Goal: Information Seeking & Learning: Learn about a topic

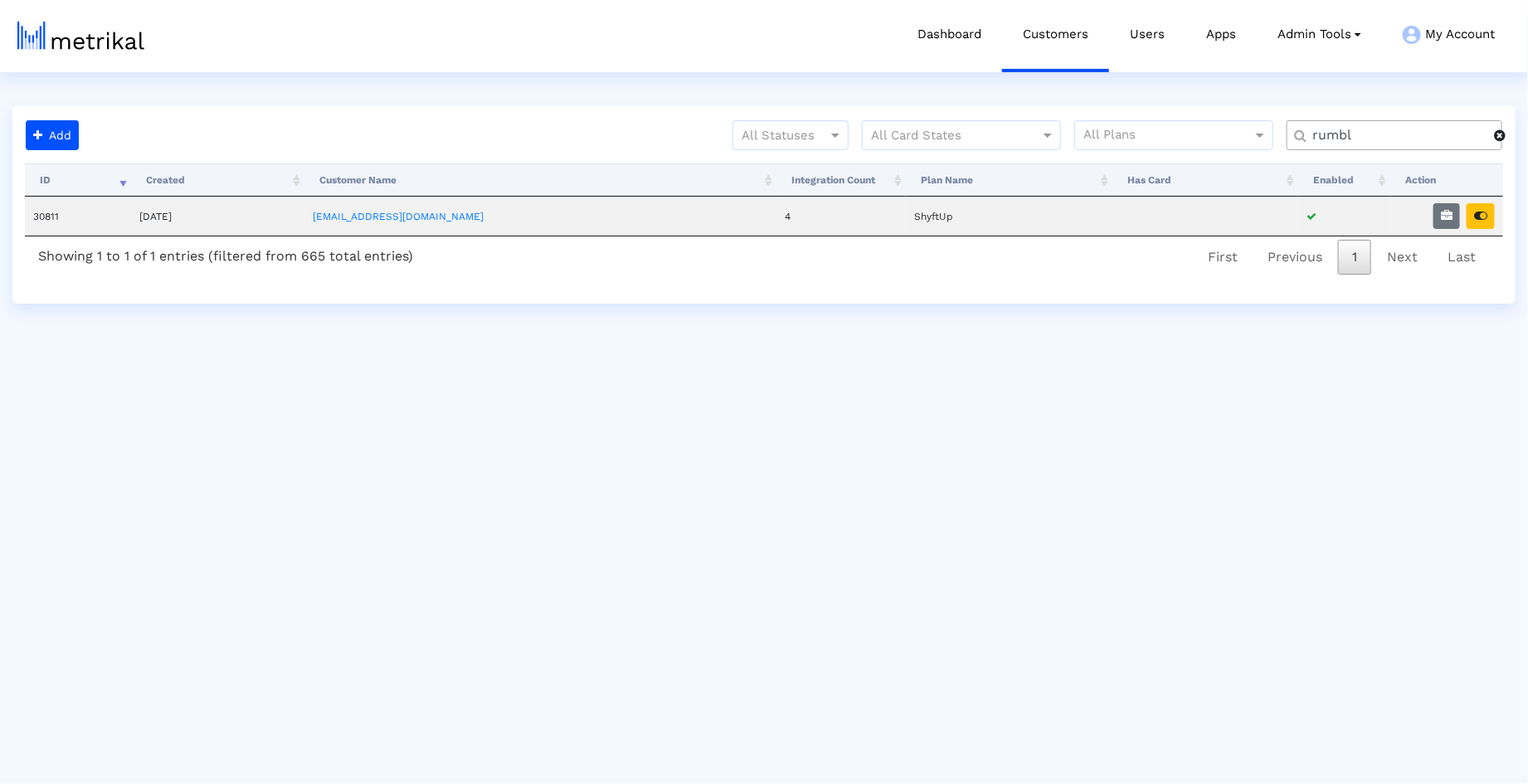
click at [1379, 141] on input "rumbl" at bounding box center [1397, 135] width 193 height 18
type input "housec"
click at [1443, 215] on icon "button" at bounding box center [1446, 215] width 12 height 12
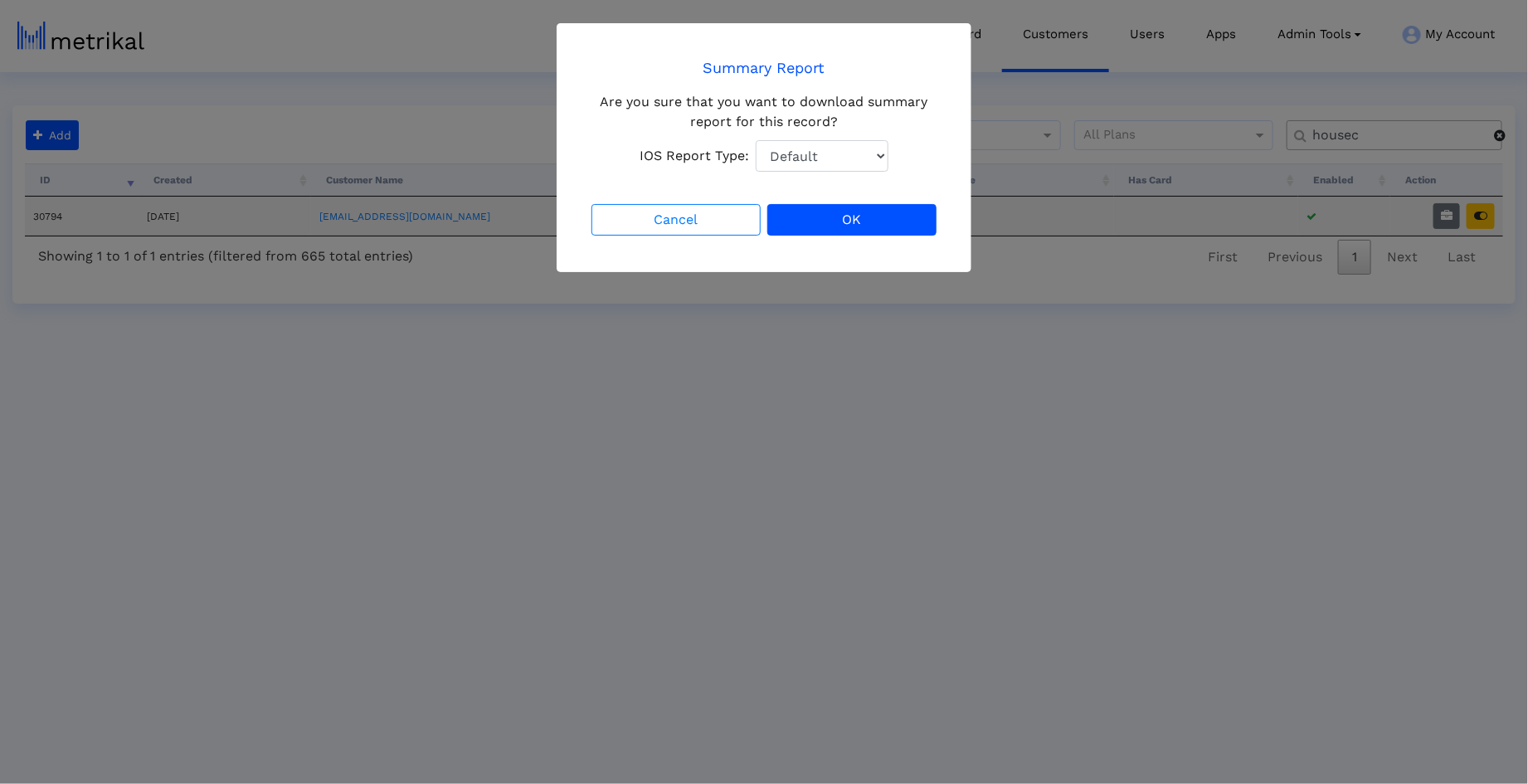
click at [842, 152] on select "Default Total Downloads New Downloads Redownloads" at bounding box center [822, 156] width 133 height 32
select select "1: 1"
click at [756, 140] on select "Default Total Downloads New Downloads Redownloads" at bounding box center [822, 156] width 133 height 32
click at [873, 225] on button "OK" at bounding box center [852, 220] width 169 height 32
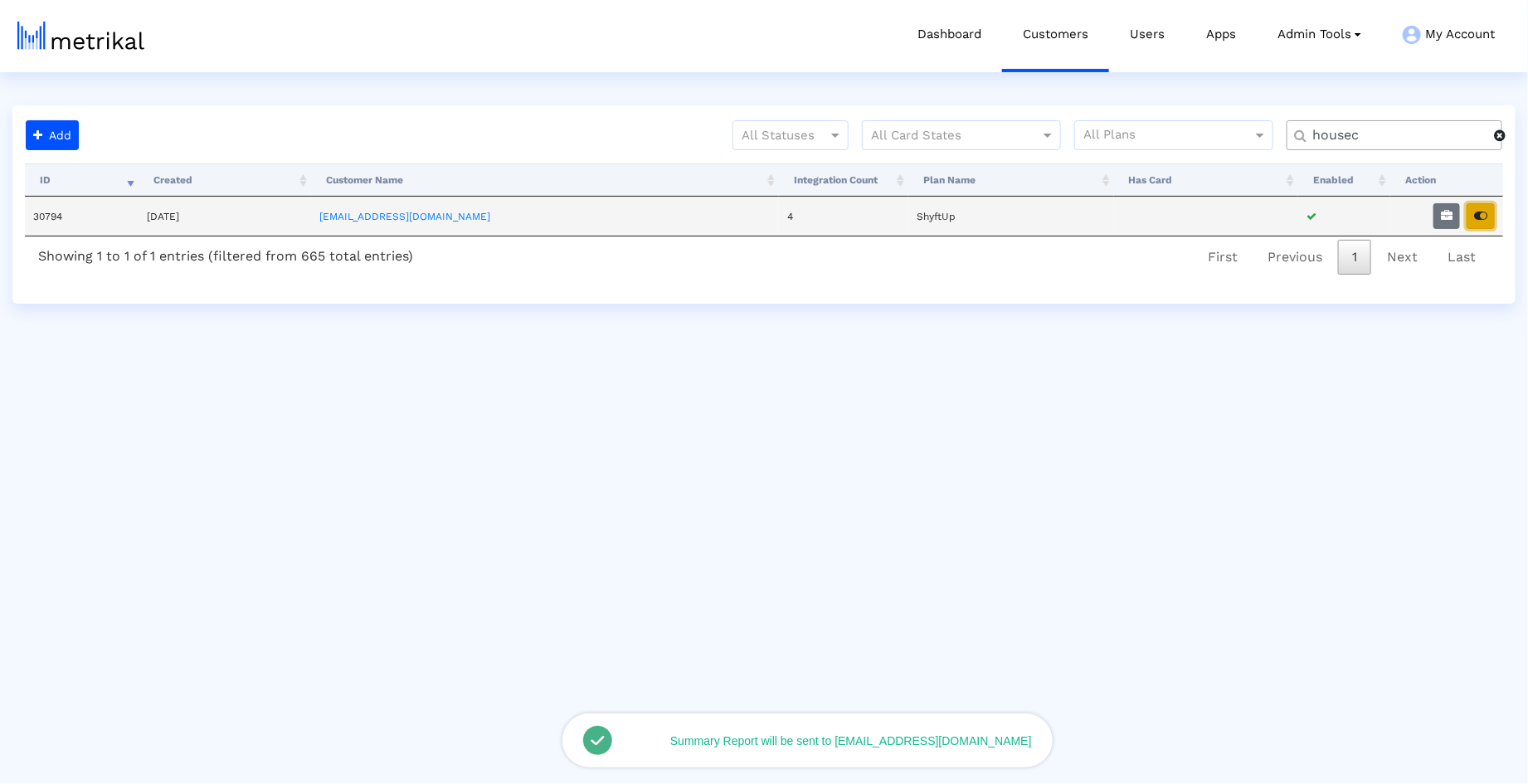
click at [1483, 221] on button "button" at bounding box center [1480, 215] width 28 height 26
click at [1484, 206] on button "button" at bounding box center [1480, 215] width 28 height 26
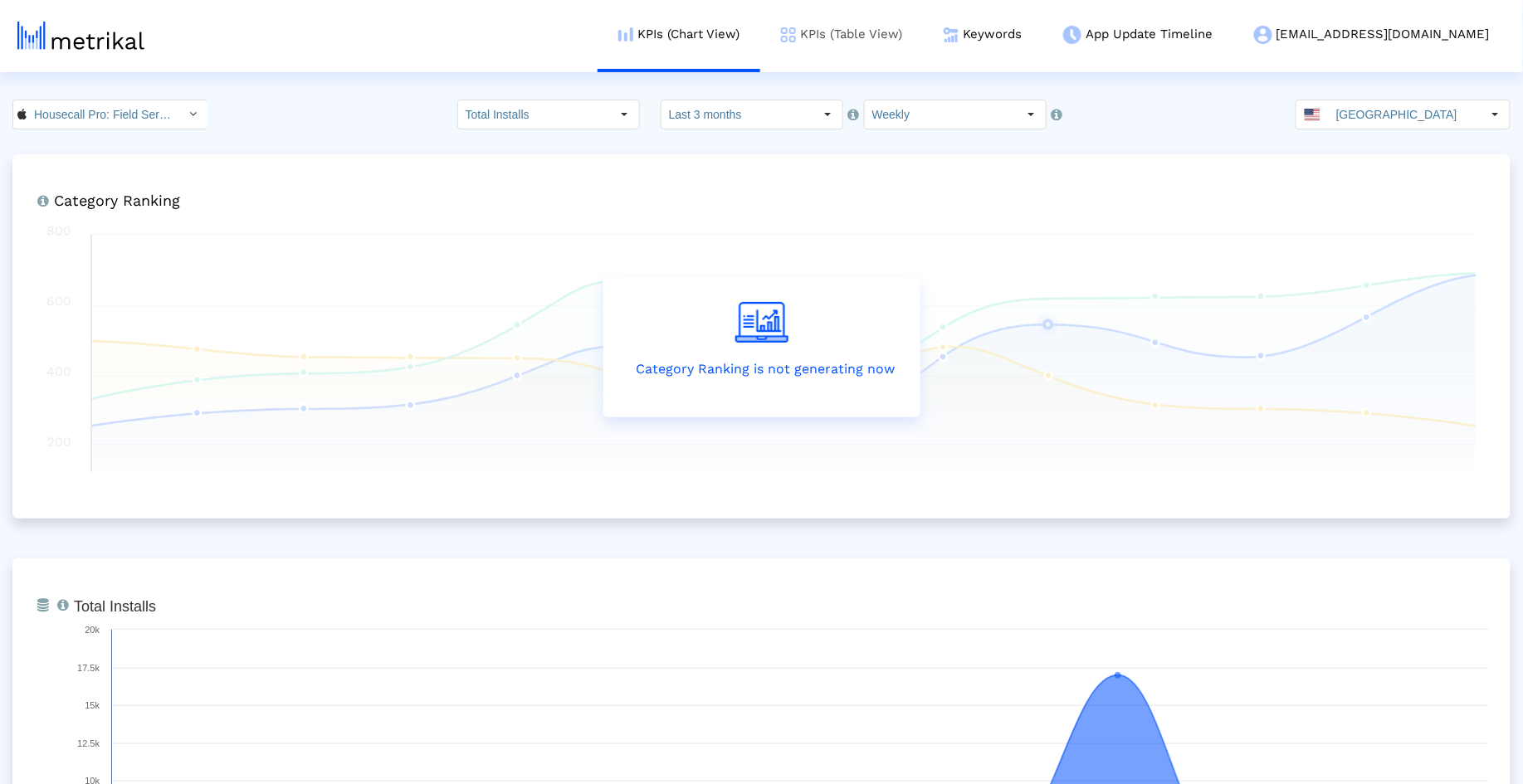
click at [916, 48] on link "KPIs (Table View)" at bounding box center [841, 34] width 163 height 68
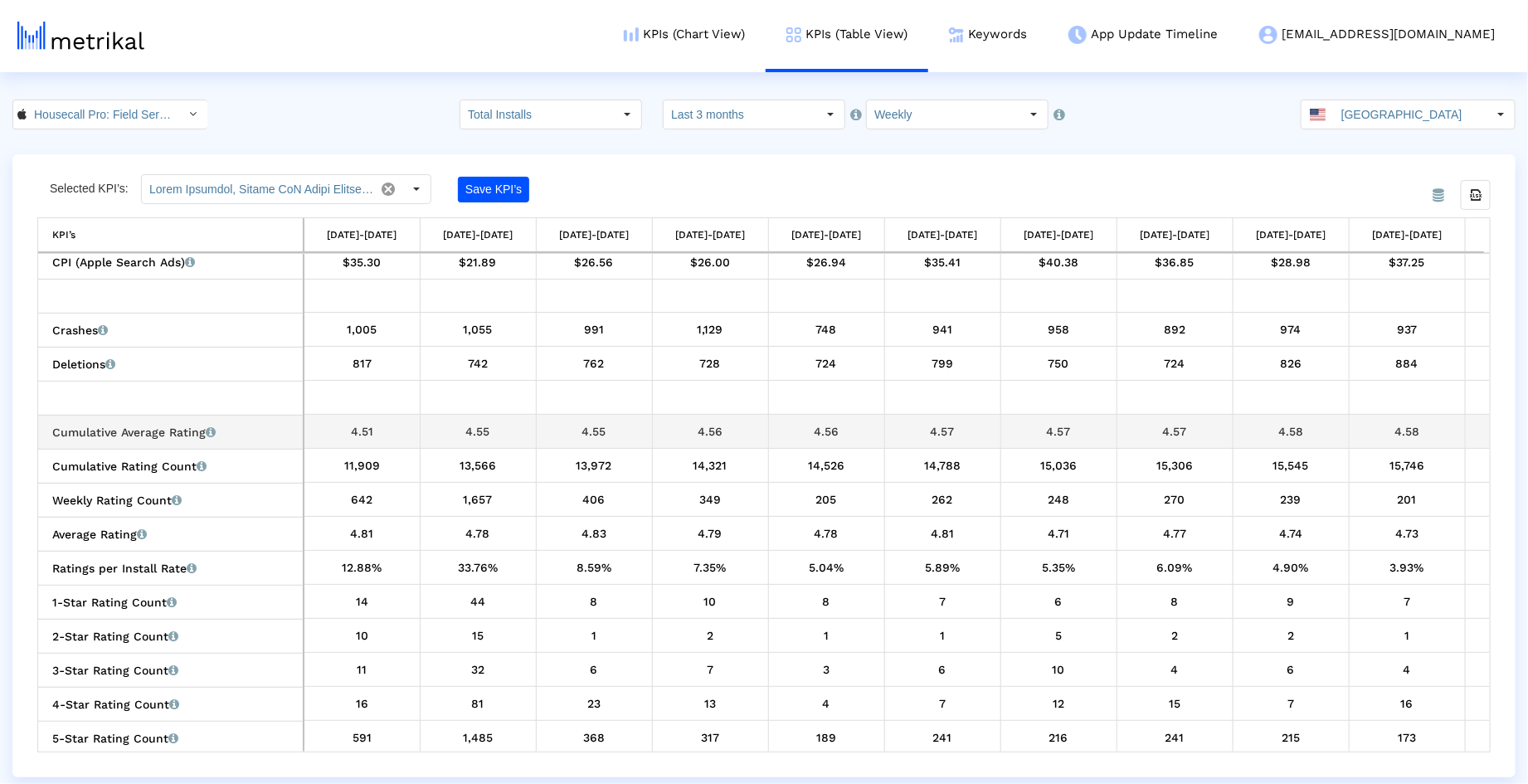
click at [337, 421] on div "4.51" at bounding box center [362, 432] width 104 height 22
drag, startPoint x: 337, startPoint y: 421, endPoint x: 378, endPoint y: 419, distance: 41.0
click at [380, 421] on div "4.51" at bounding box center [362, 432] width 104 height 22
click at [378, 421] on div "4.51" at bounding box center [362, 432] width 104 height 22
click at [798, 121] on input "Last 3 months" at bounding box center [740, 114] width 153 height 28
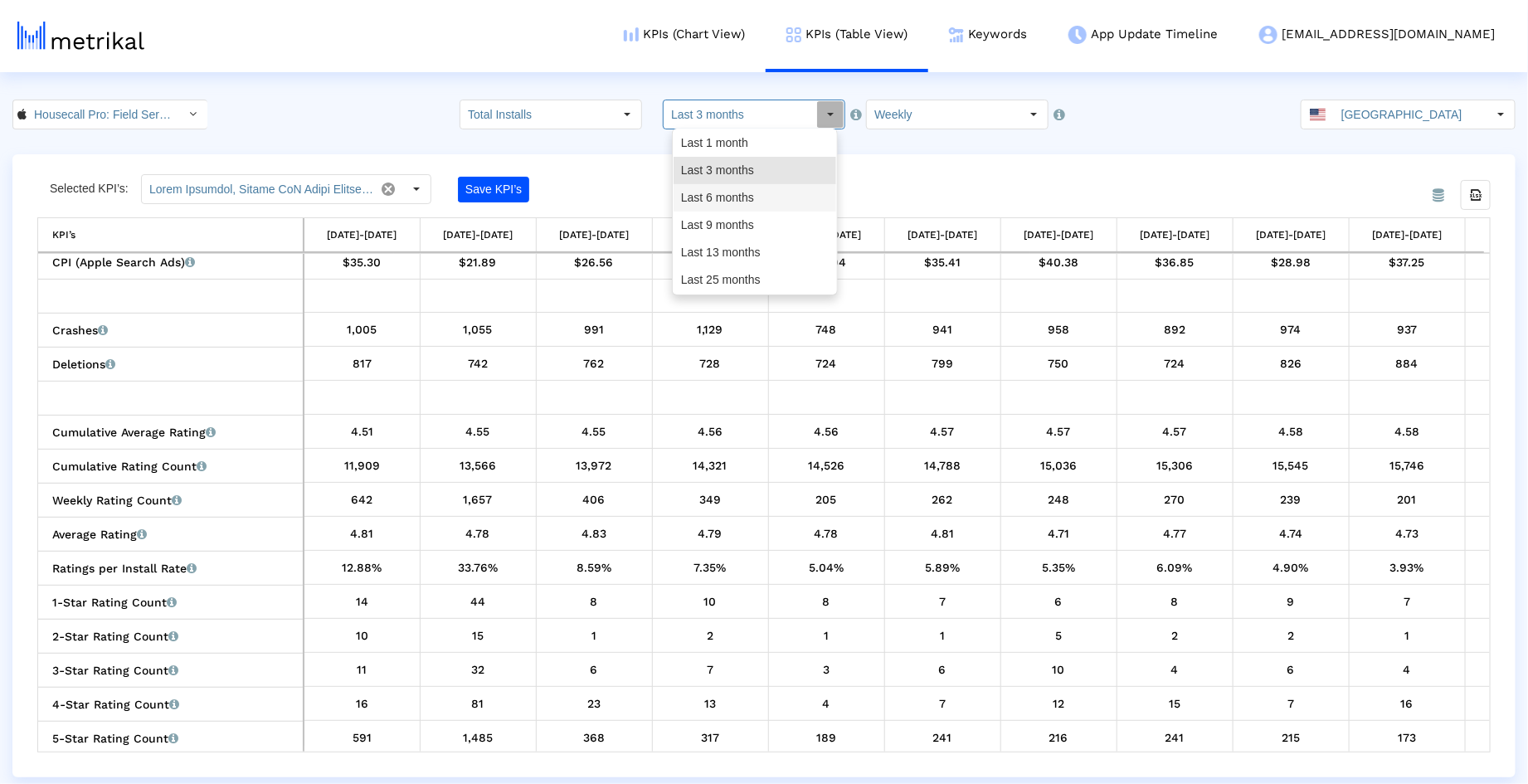
click at [783, 187] on div "Last 6 months" at bounding box center [755, 198] width 163 height 28
type input "Last 6 months"
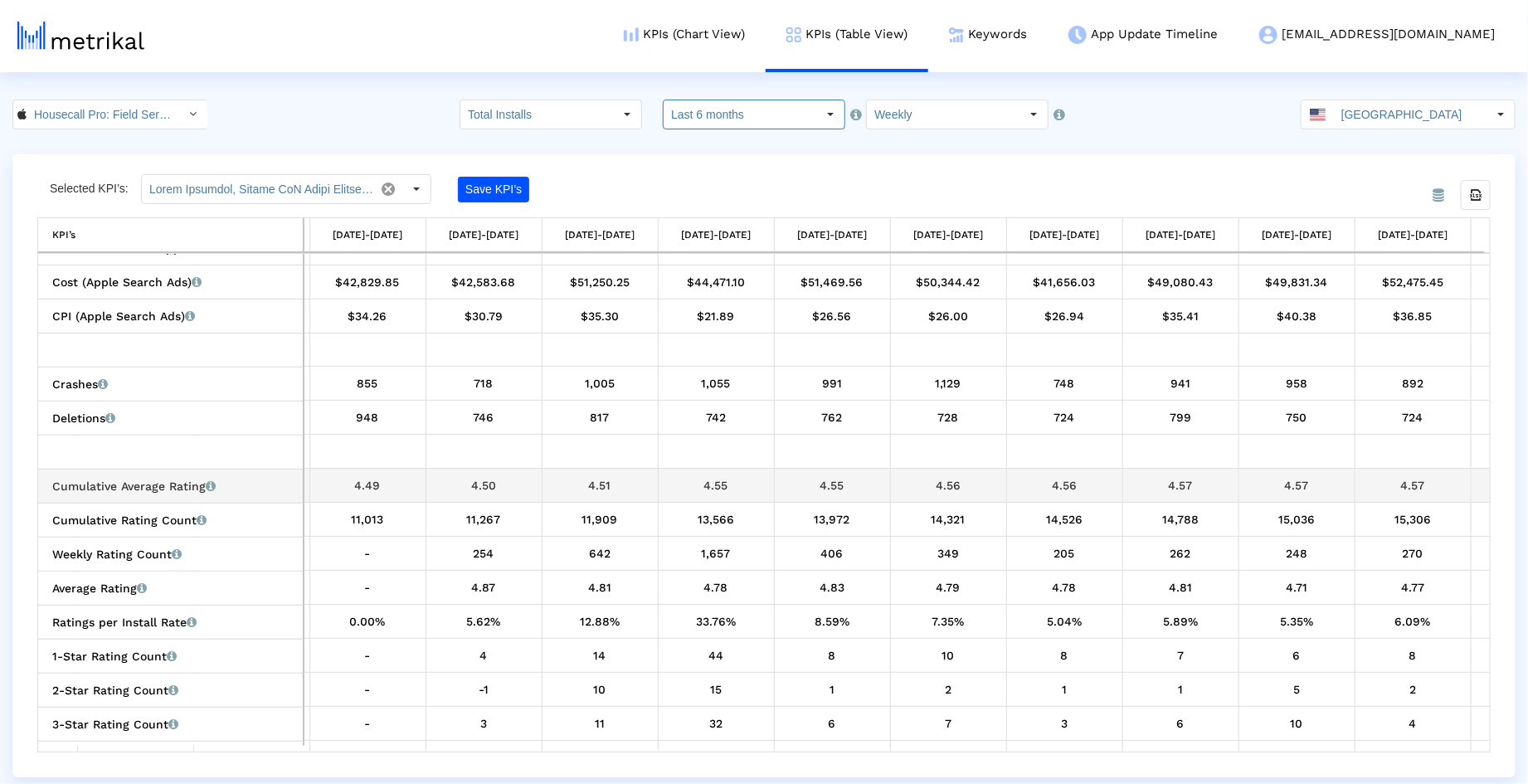
scroll to position [0, 1148]
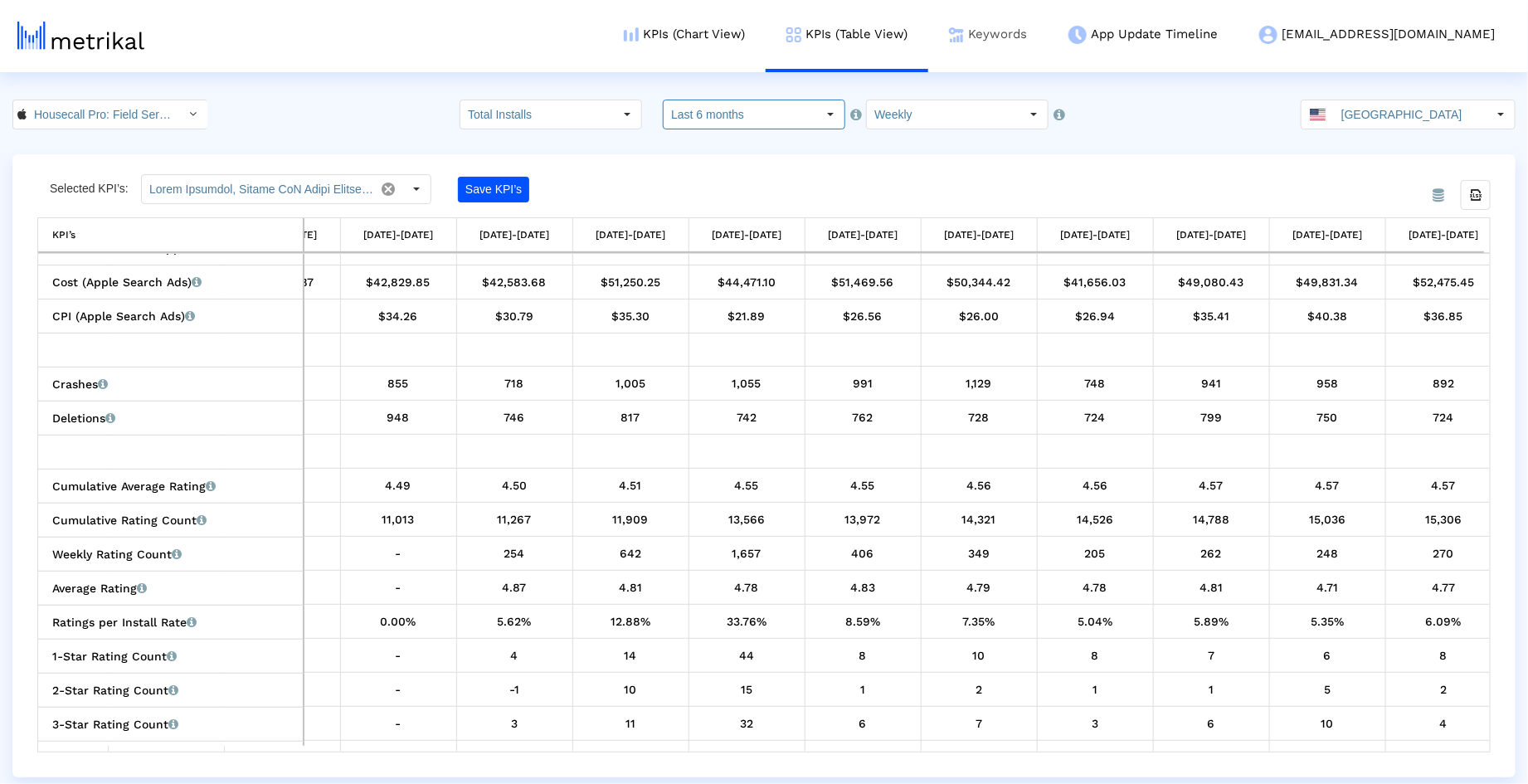
click at [1048, 48] on link "Keywords" at bounding box center [988, 34] width 119 height 68
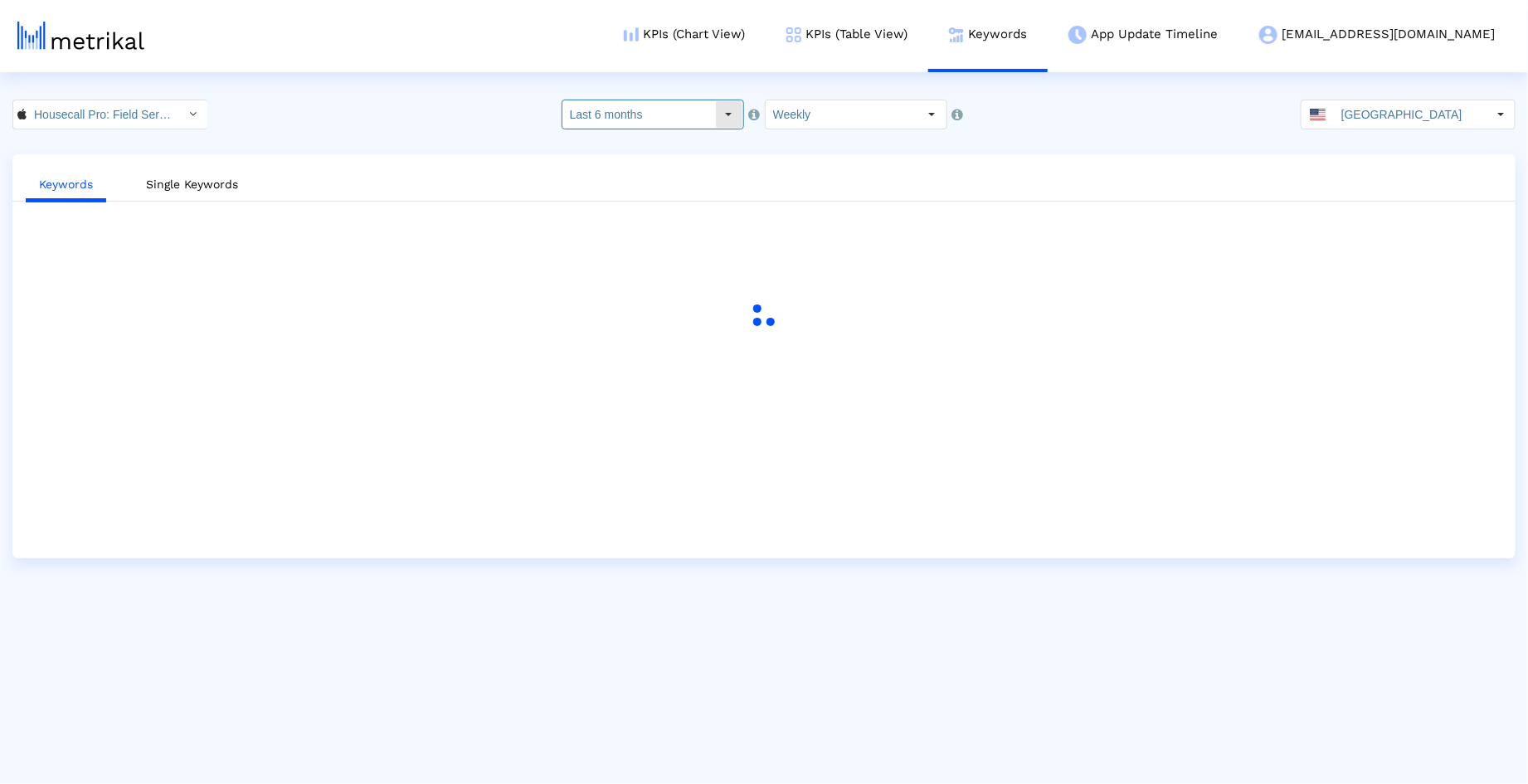
click at [684, 127] on input "Last 6 months" at bounding box center [638, 114] width 153 height 28
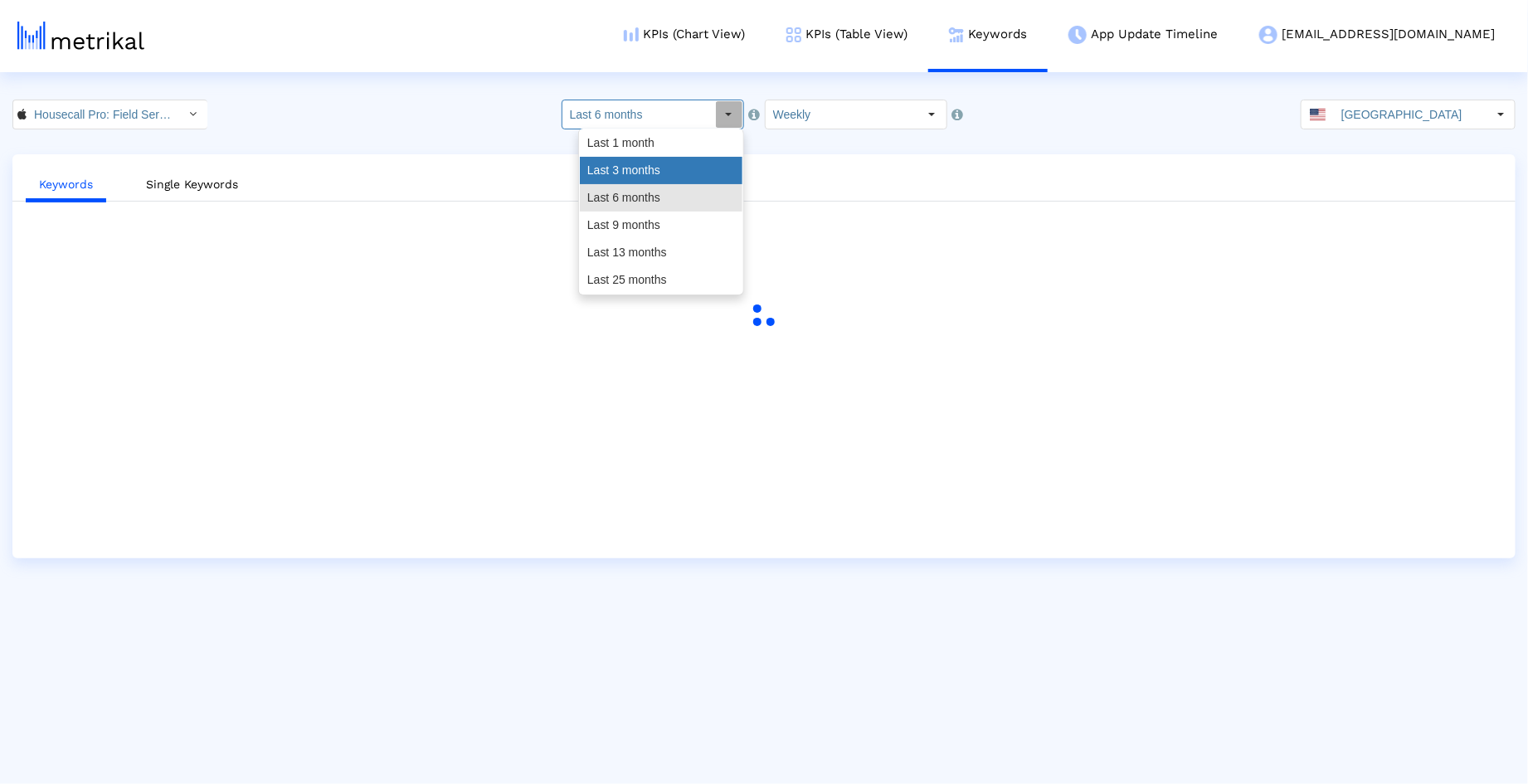
click at [661, 161] on div "Last 3 months" at bounding box center [660, 170] width 163 height 28
type input "Last 3 months"
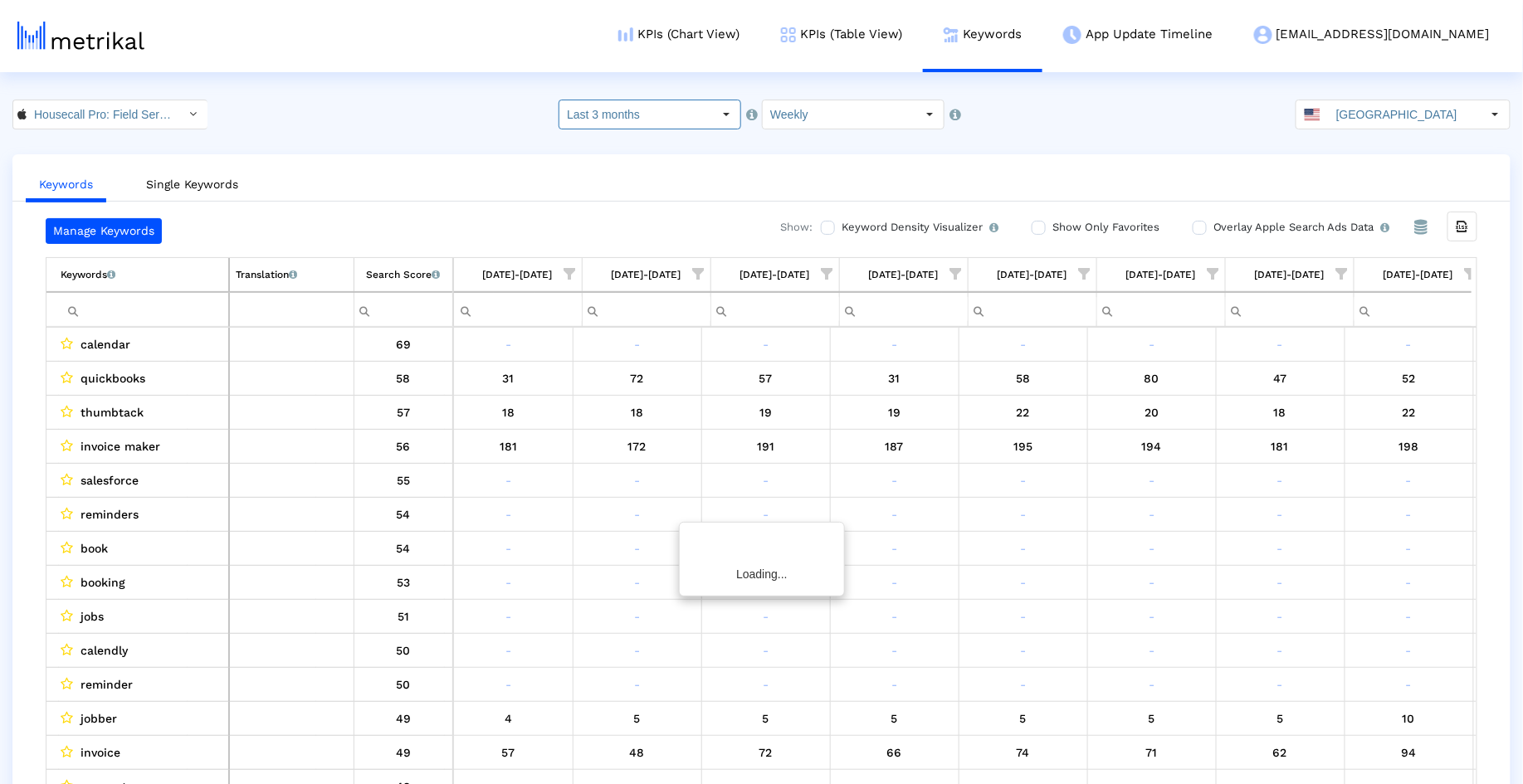
scroll to position [0, 2196]
click at [1461, 271] on span "Show filter options for column '08/24/25-08/30/25'" at bounding box center [1461, 274] width 12 height 12
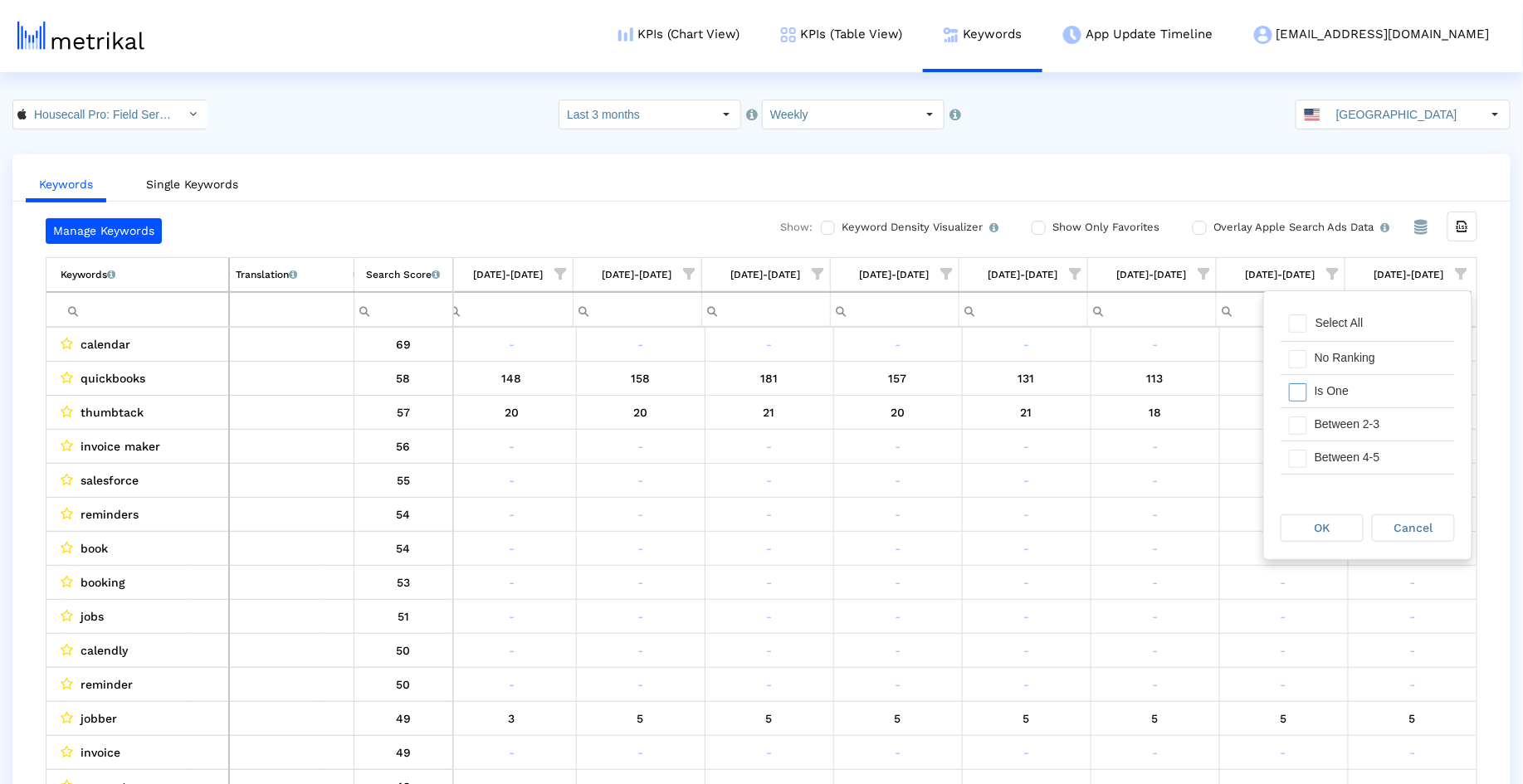
click at [1353, 393] on div "Is One" at bounding box center [1380, 391] width 149 height 33
click at [1353, 421] on div "Between 2-3" at bounding box center [1380, 424] width 149 height 33
click at [1353, 480] on div "Pull down to refresh... Release to refresh... Refreshing... Select All No Ranki…" at bounding box center [1368, 394] width 207 height 205
click at [1357, 456] on div "Between 4-5" at bounding box center [1380, 457] width 149 height 33
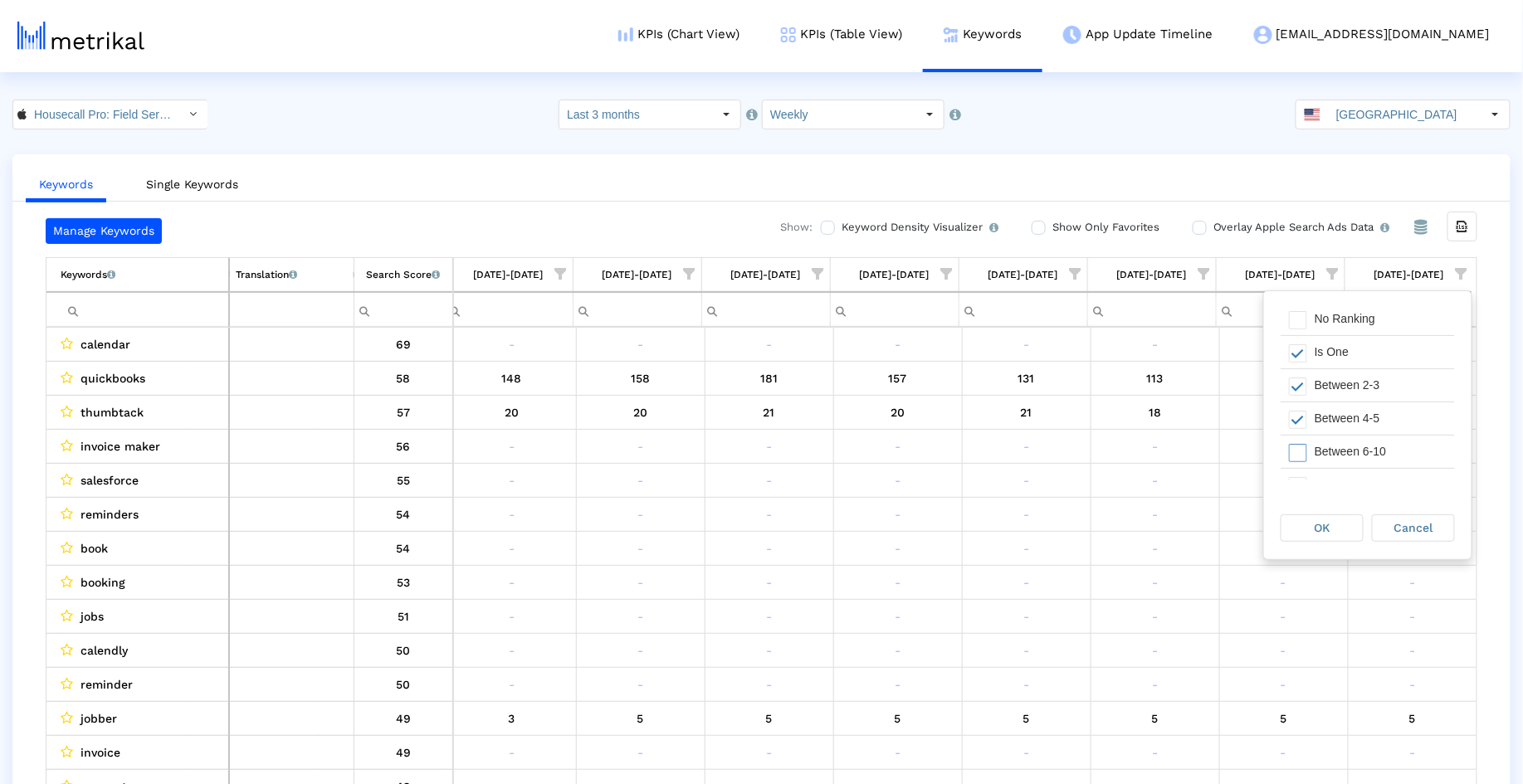
click at [1357, 458] on div "Between 6-10" at bounding box center [1380, 451] width 149 height 33
click at [1338, 507] on div "OK Cancel" at bounding box center [1368, 528] width 207 height 63
click at [1338, 518] on div "OK" at bounding box center [1322, 528] width 81 height 26
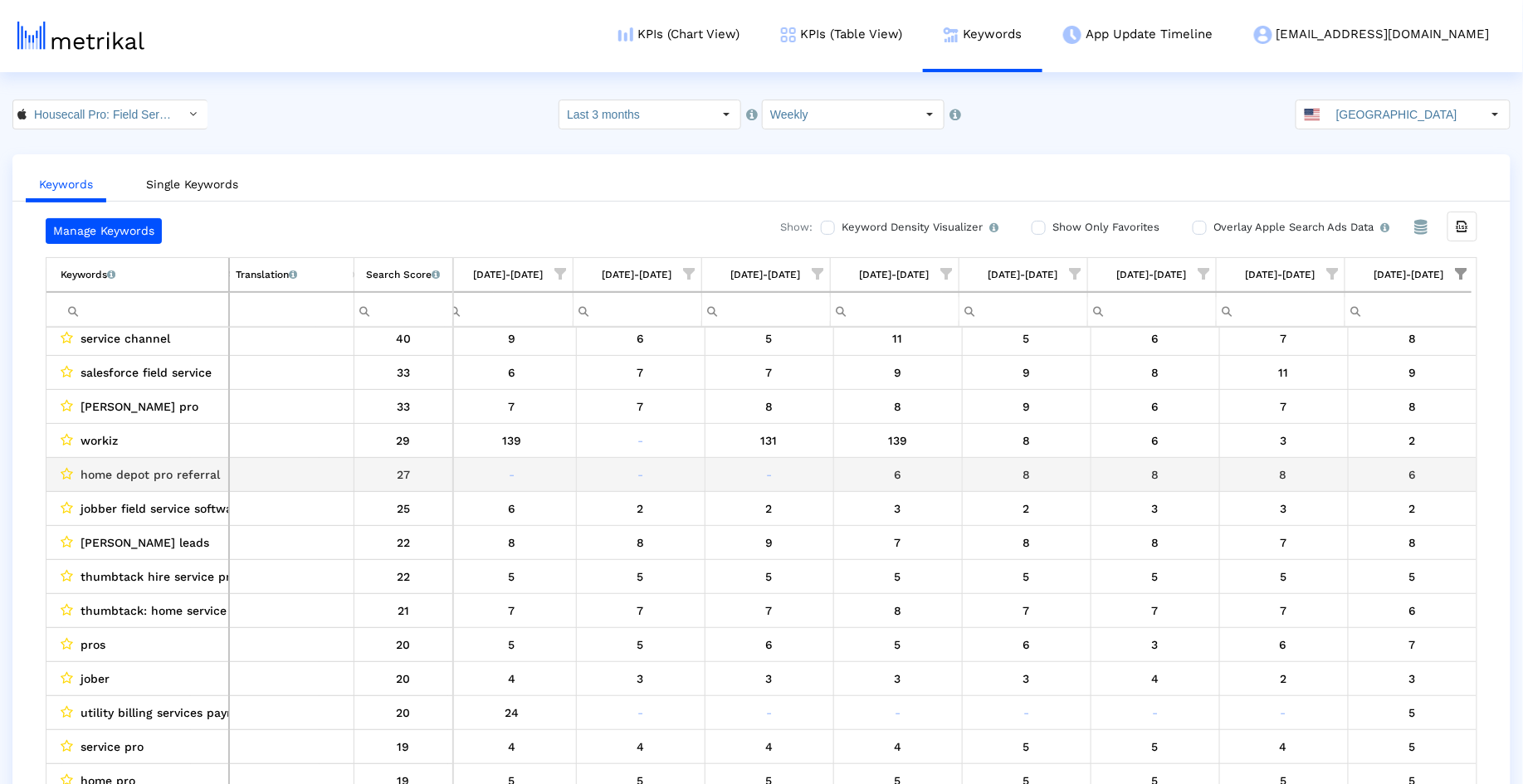
scroll to position [114, 2196]
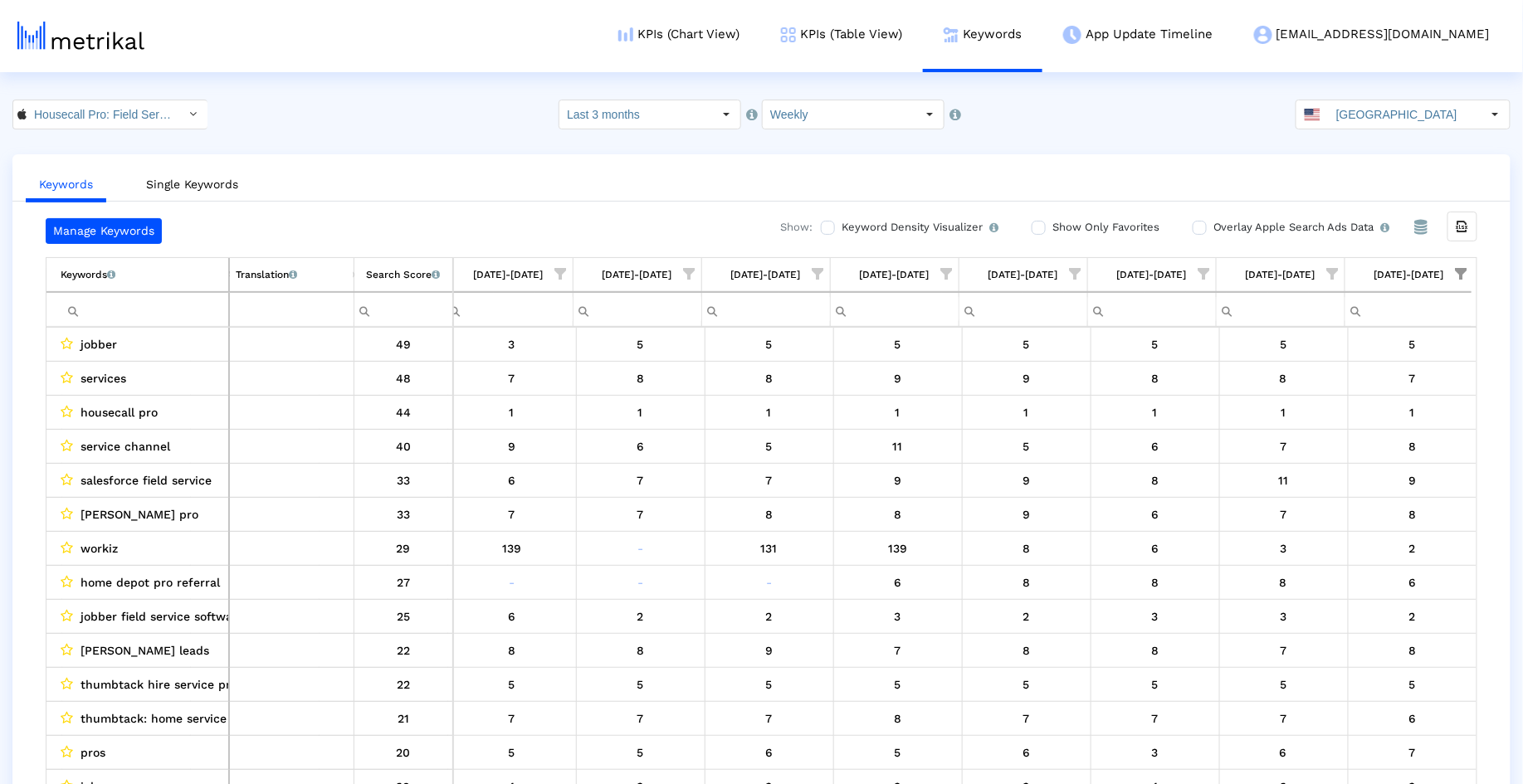
click at [794, 163] on ul "Keywords Single Keywords" at bounding box center [761, 182] width 1498 height 39
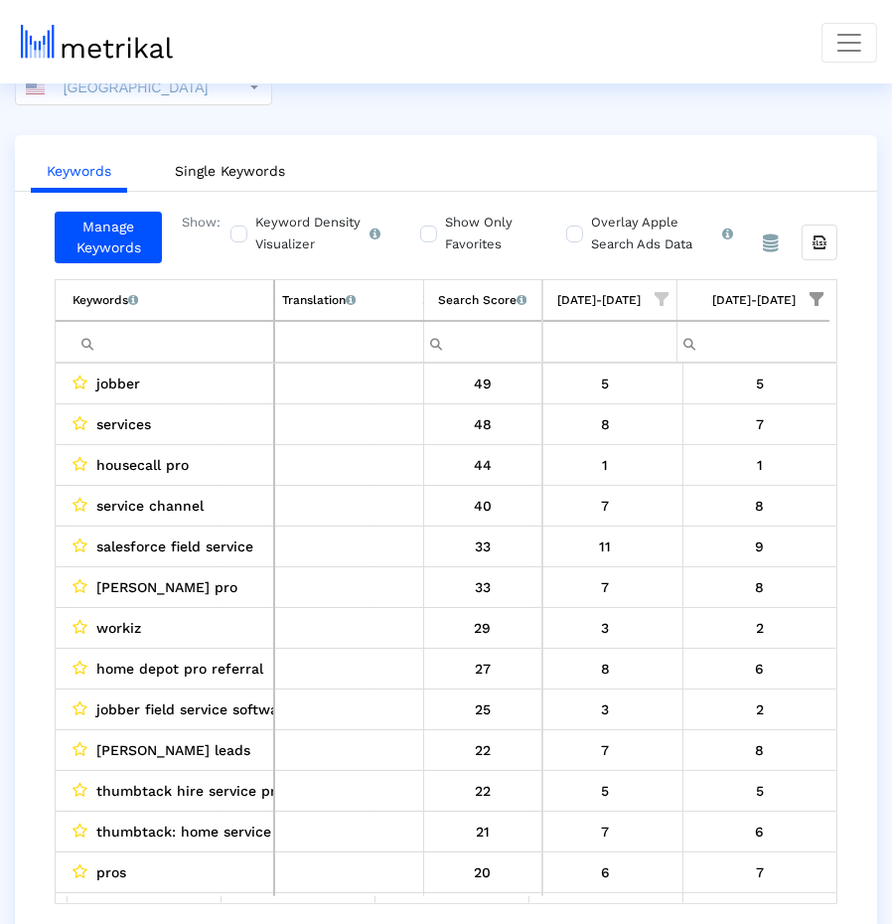
scroll to position [93, 0]
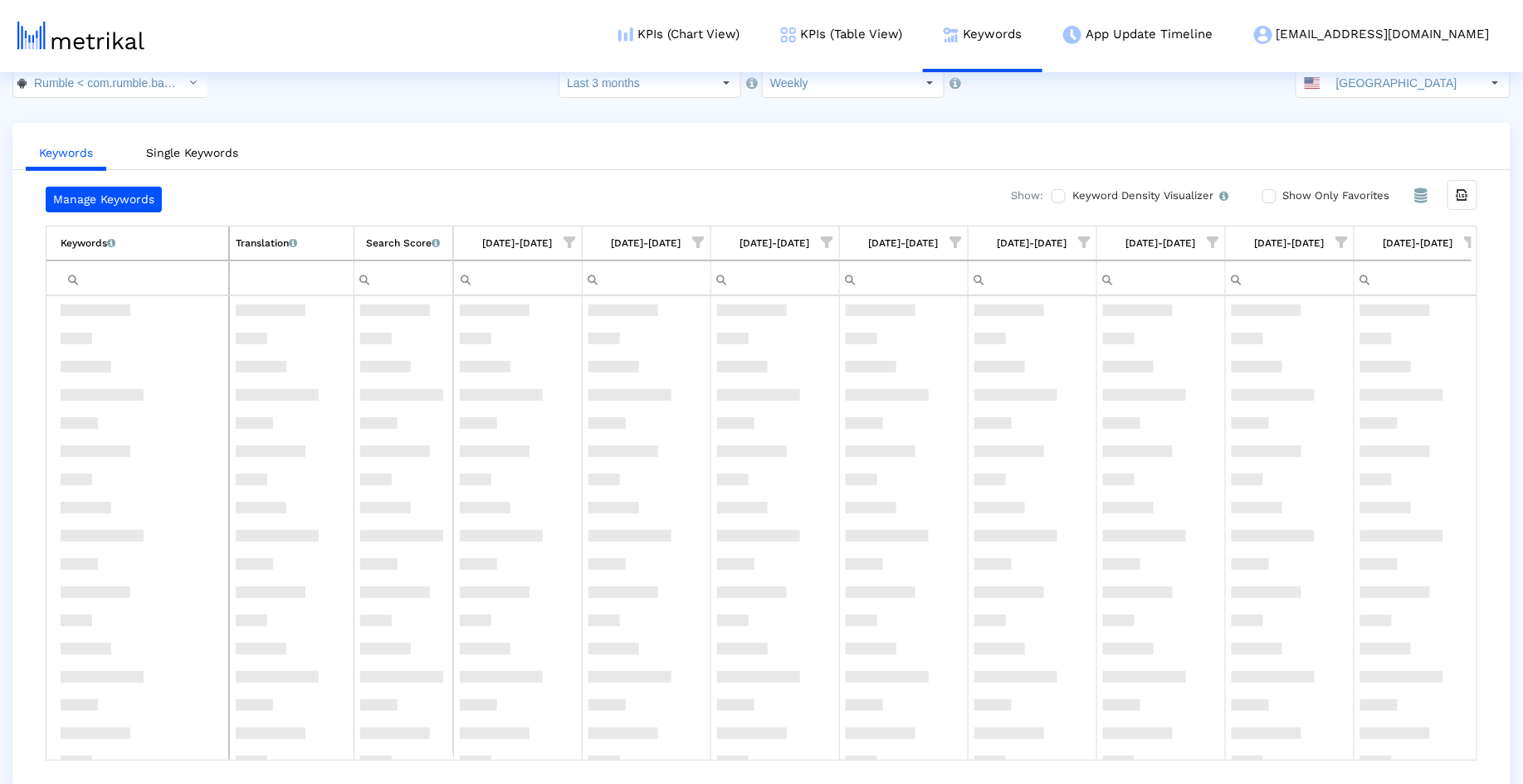
scroll to position [635, 0]
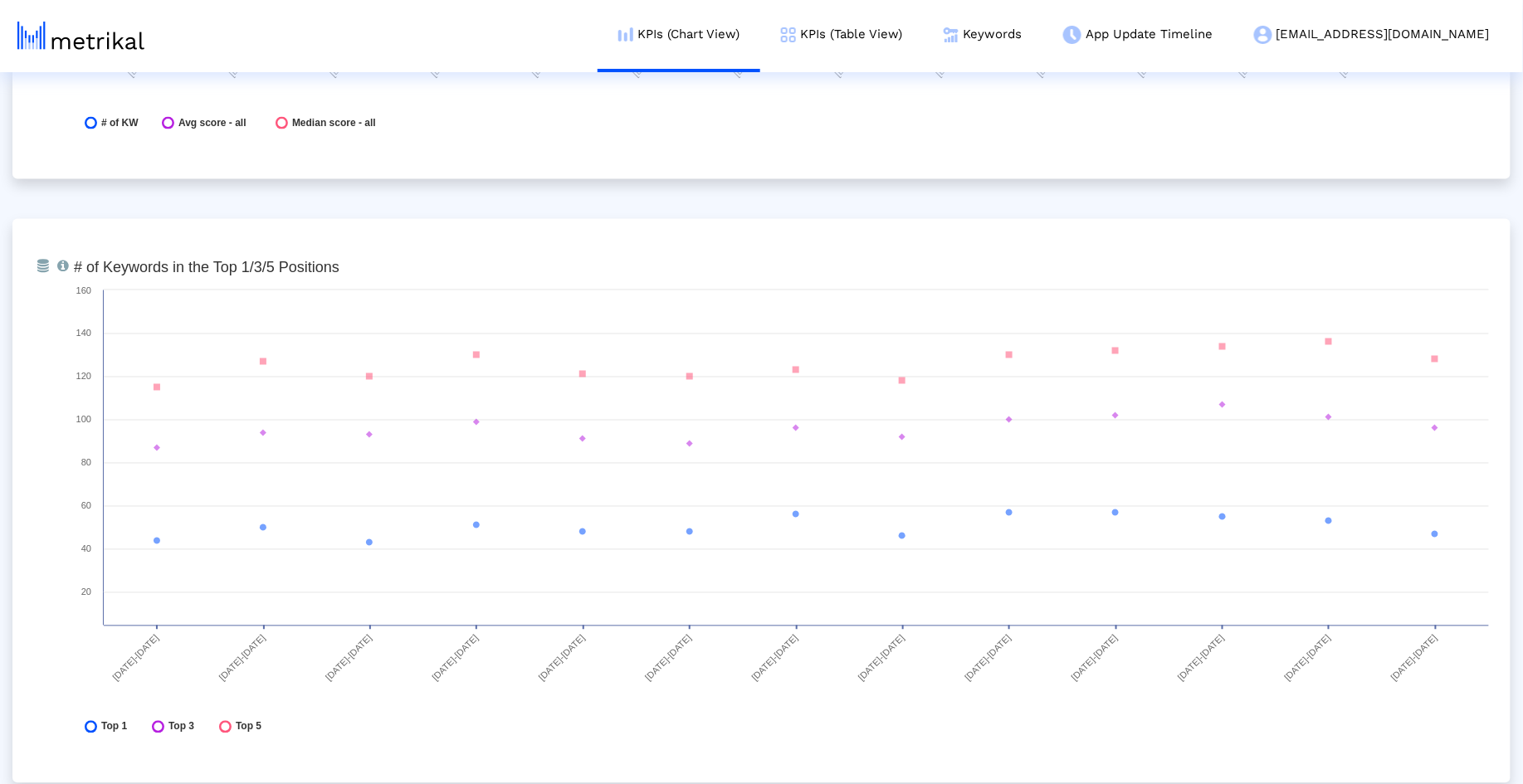
scroll to position [5769, 0]
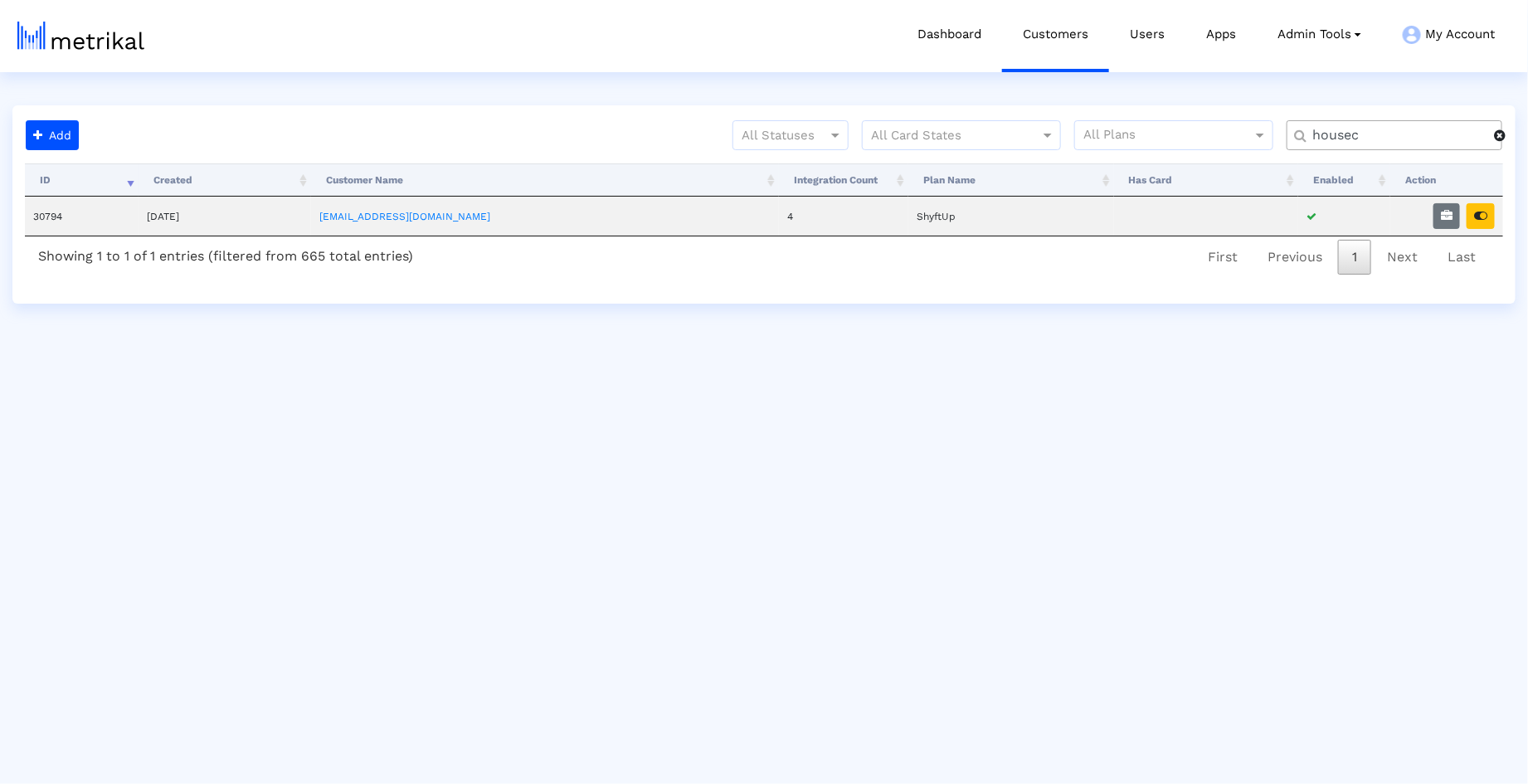
click at [1416, 129] on input "housec" at bounding box center [1397, 135] width 193 height 18
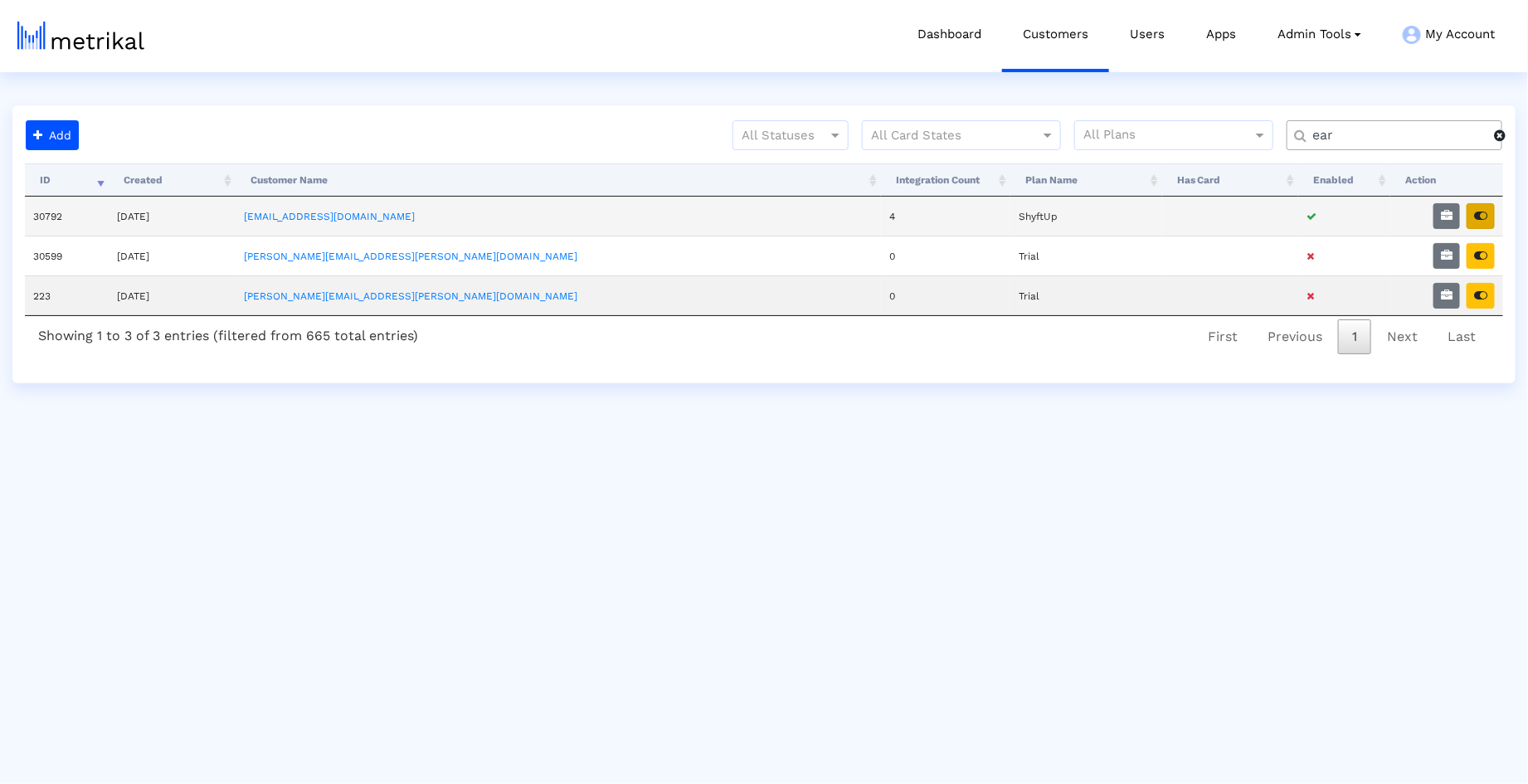
type input "ear"
click at [1480, 215] on icon "button" at bounding box center [1480, 215] width 13 height 12
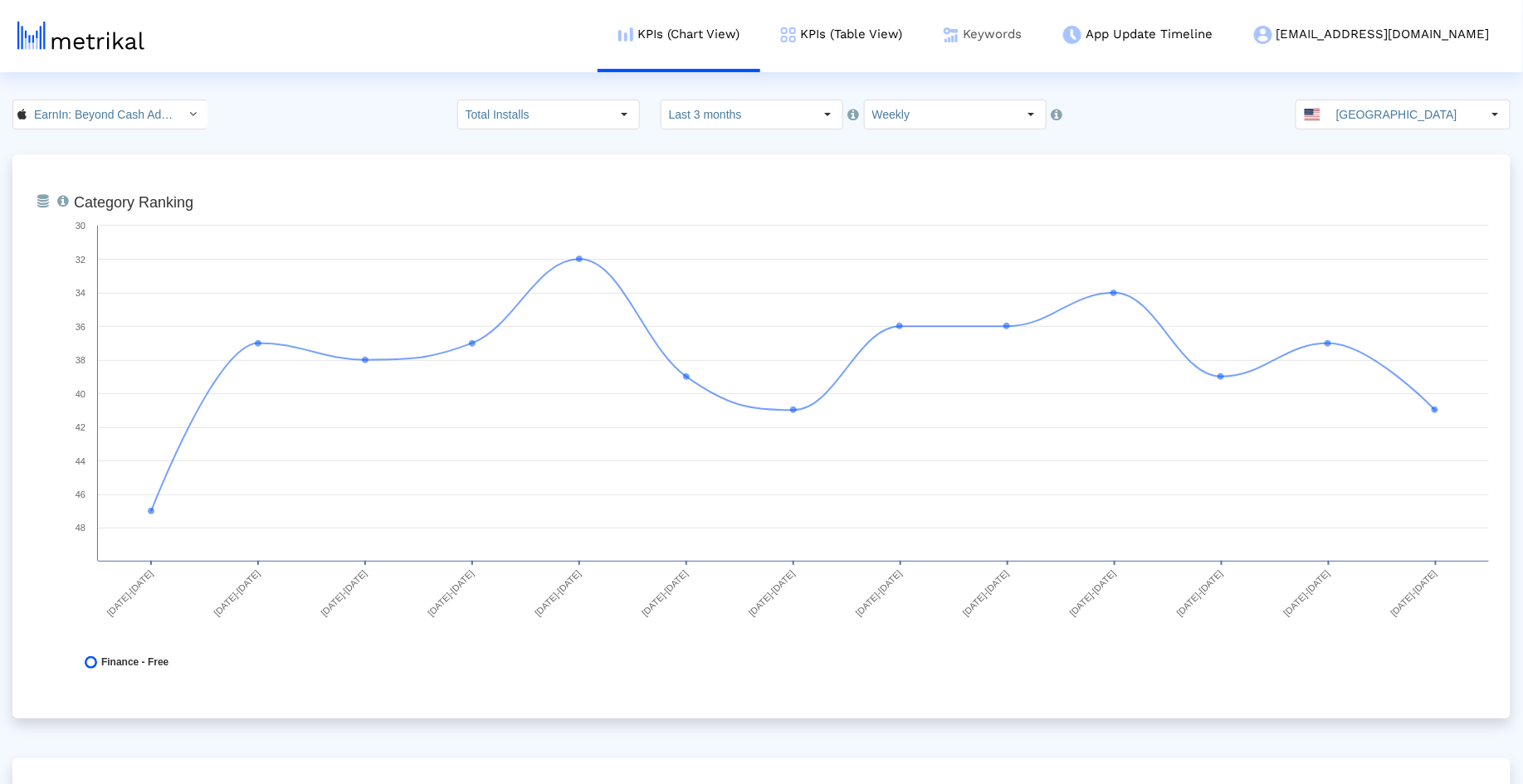
click at [1038, 48] on link "Keywords" at bounding box center [982, 34] width 119 height 68
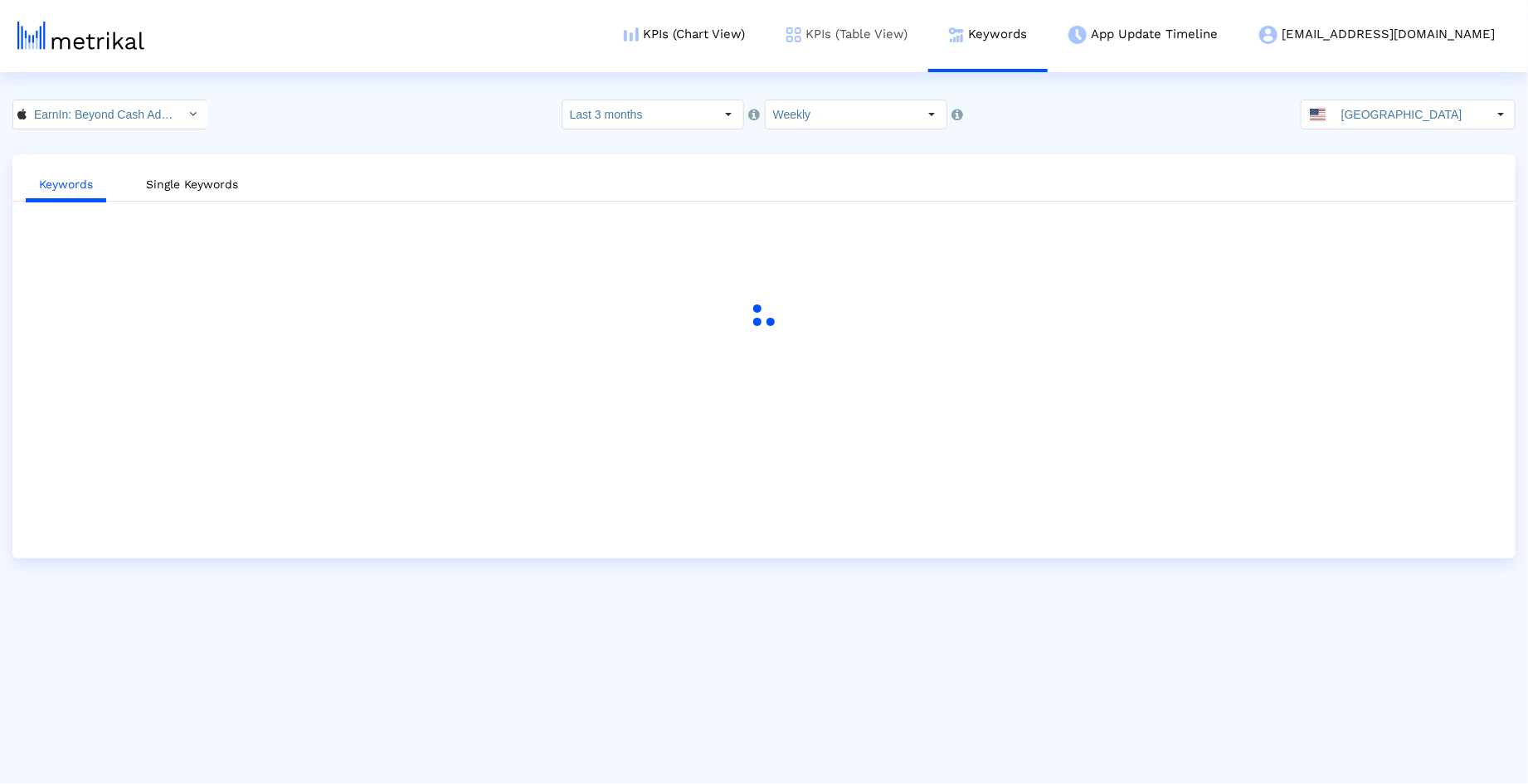
click at [928, 30] on link "KPIs (Table View)" at bounding box center [847, 34] width 163 height 68
